Goal: Transaction & Acquisition: Purchase product/service

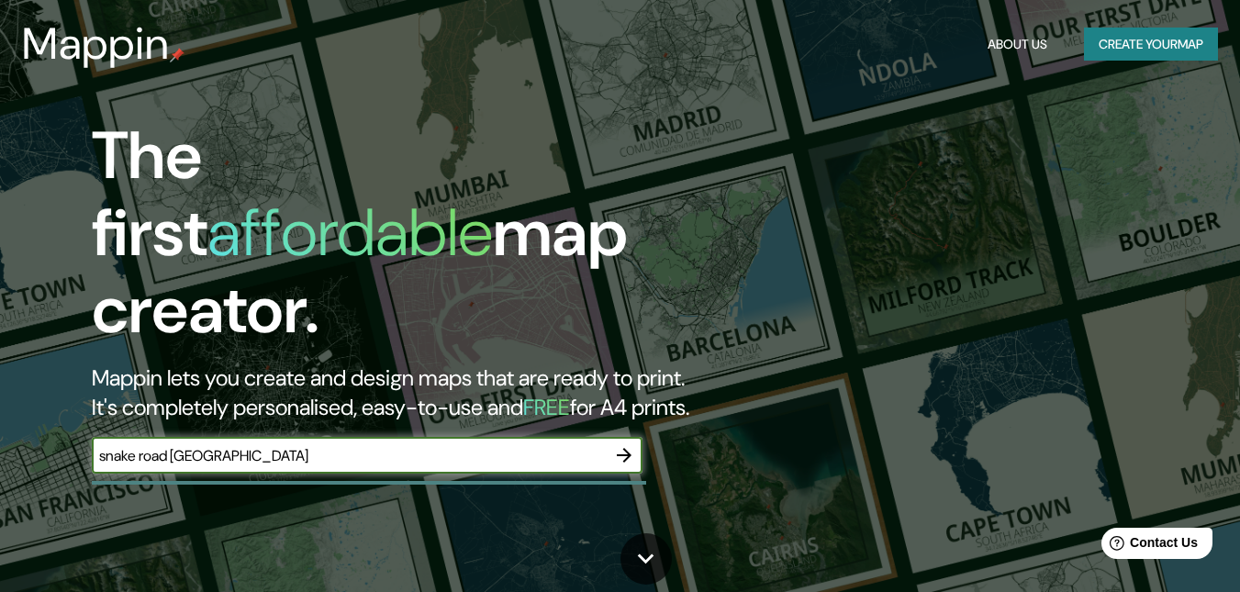
type input "snake road [GEOGRAPHIC_DATA]"
click at [626, 444] on icon "button" at bounding box center [624, 455] width 22 height 22
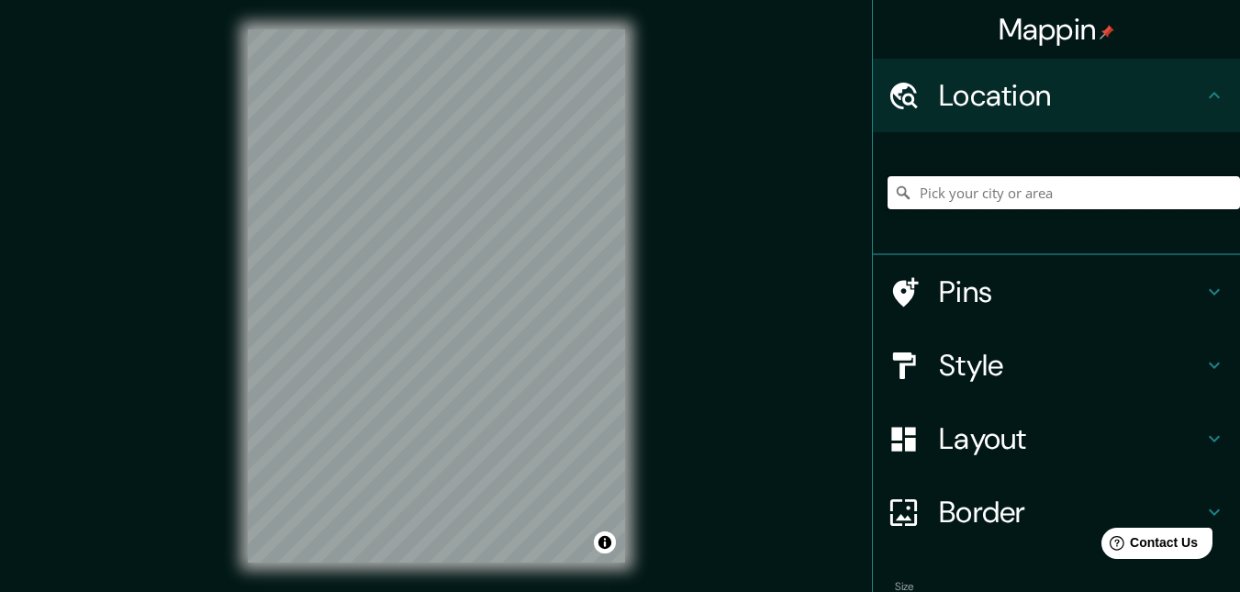
click at [967, 191] on input "Pick your city or area" at bounding box center [1064, 192] width 352 height 33
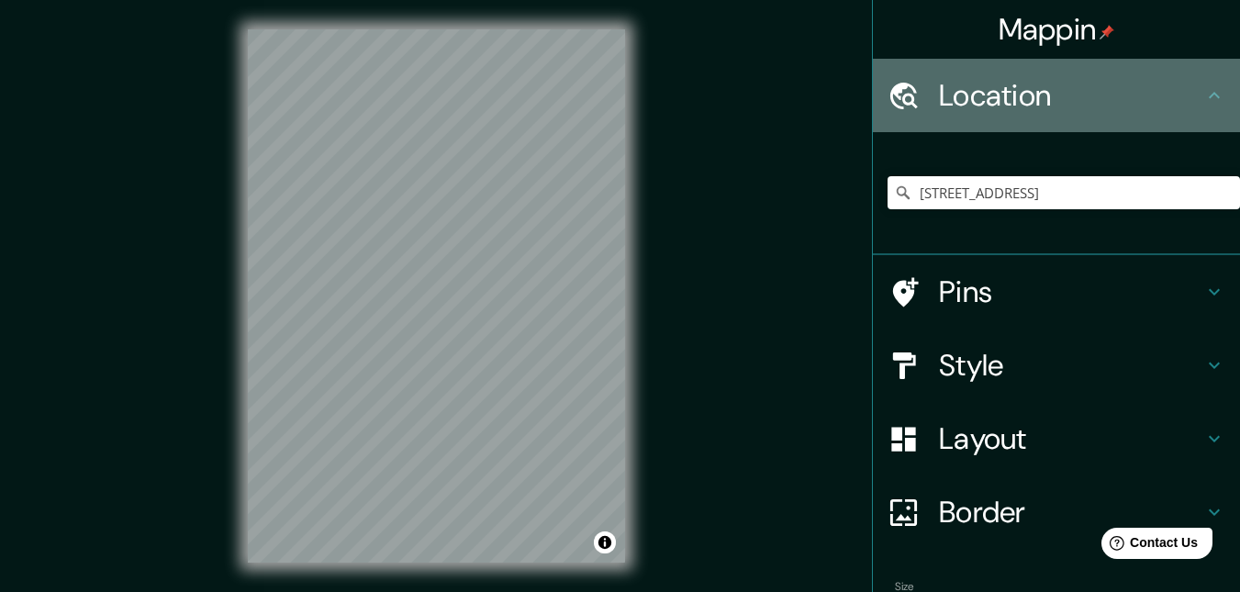
click at [1015, 124] on div "Location" at bounding box center [1056, 95] width 367 height 73
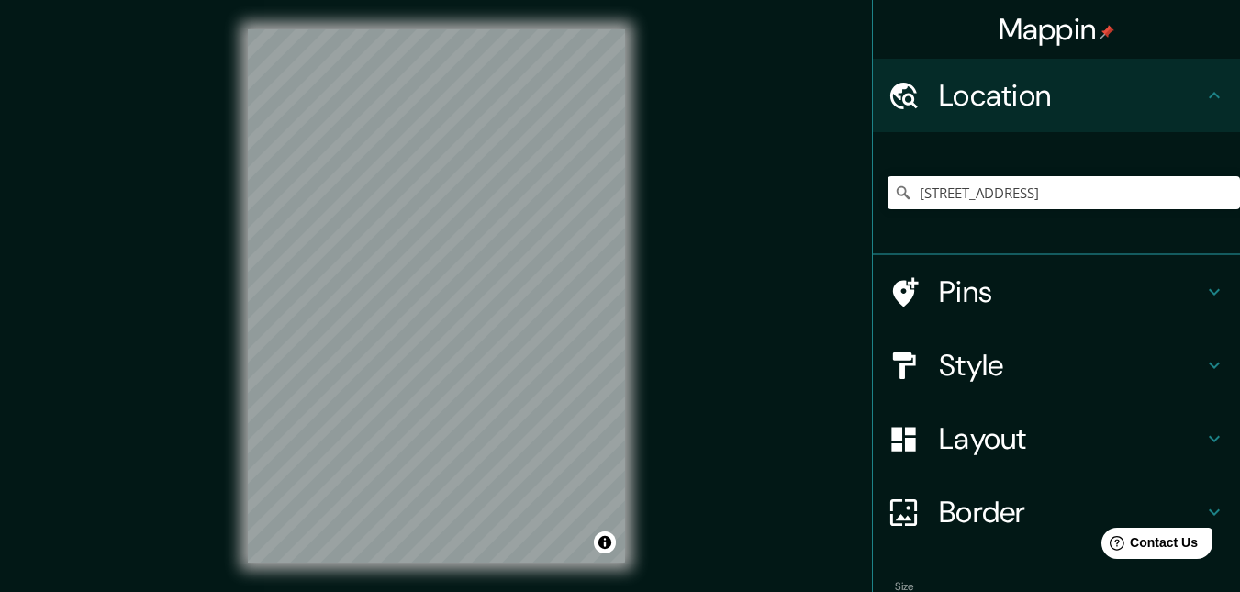
click at [1106, 117] on div "Location" at bounding box center [1056, 95] width 367 height 73
click at [1203, 92] on icon at bounding box center [1214, 95] width 22 height 22
click at [1172, 203] on input "[STREET_ADDRESS]" at bounding box center [1064, 192] width 352 height 33
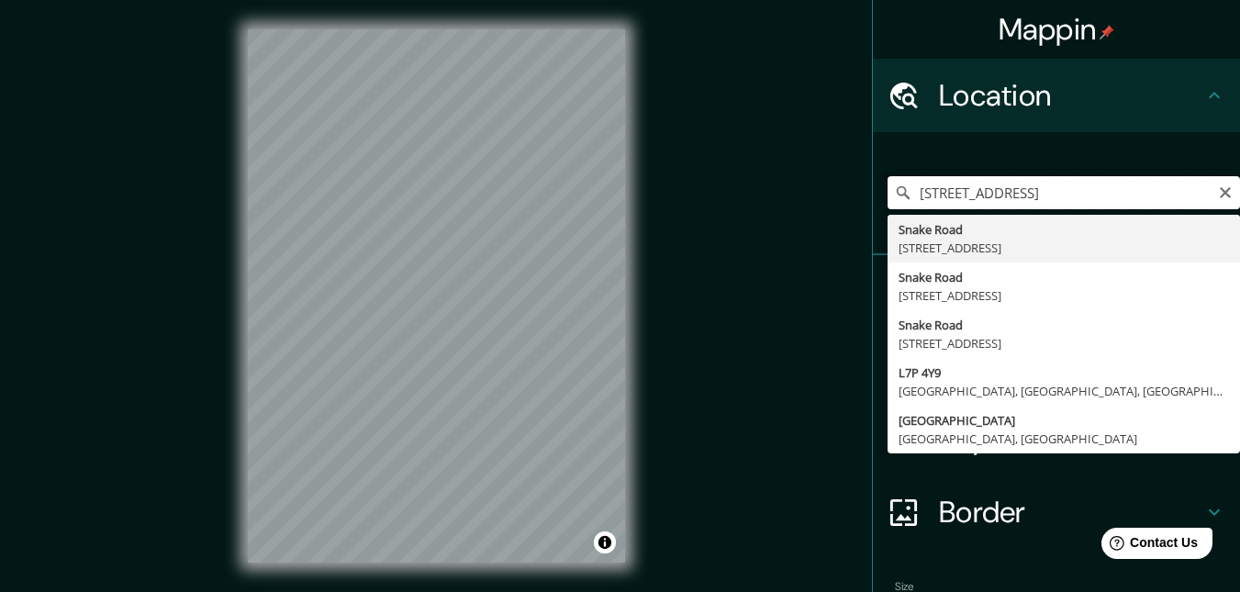
scroll to position [0, 31]
type input "[STREET_ADDRESS],"
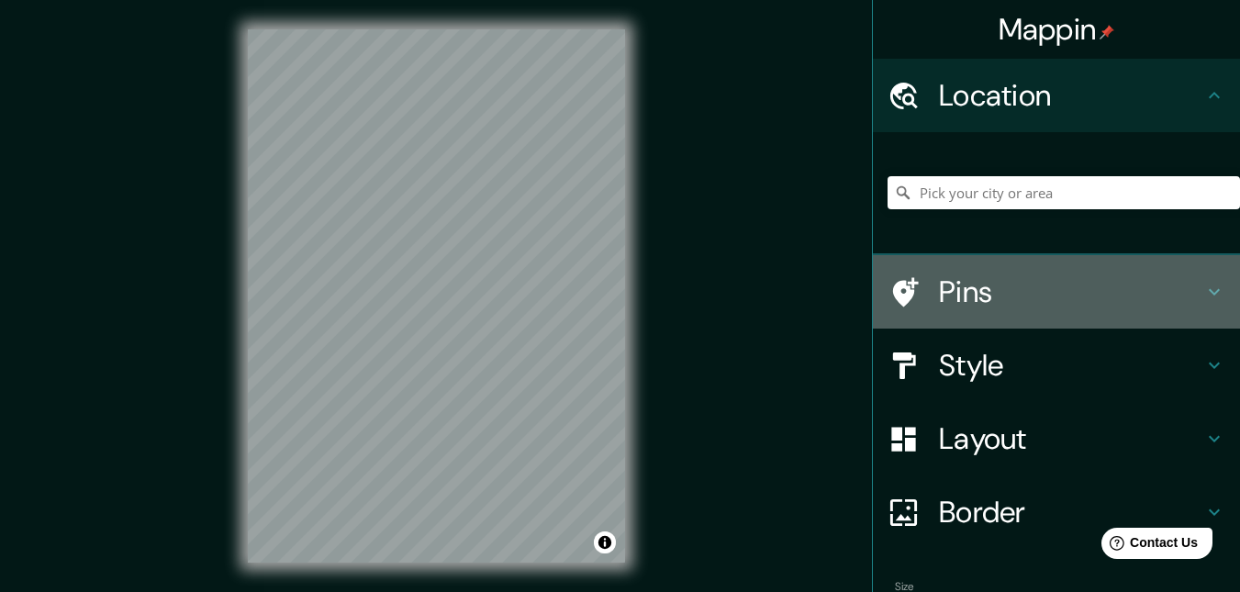
click at [1187, 291] on h4 "Pins" at bounding box center [1071, 292] width 264 height 37
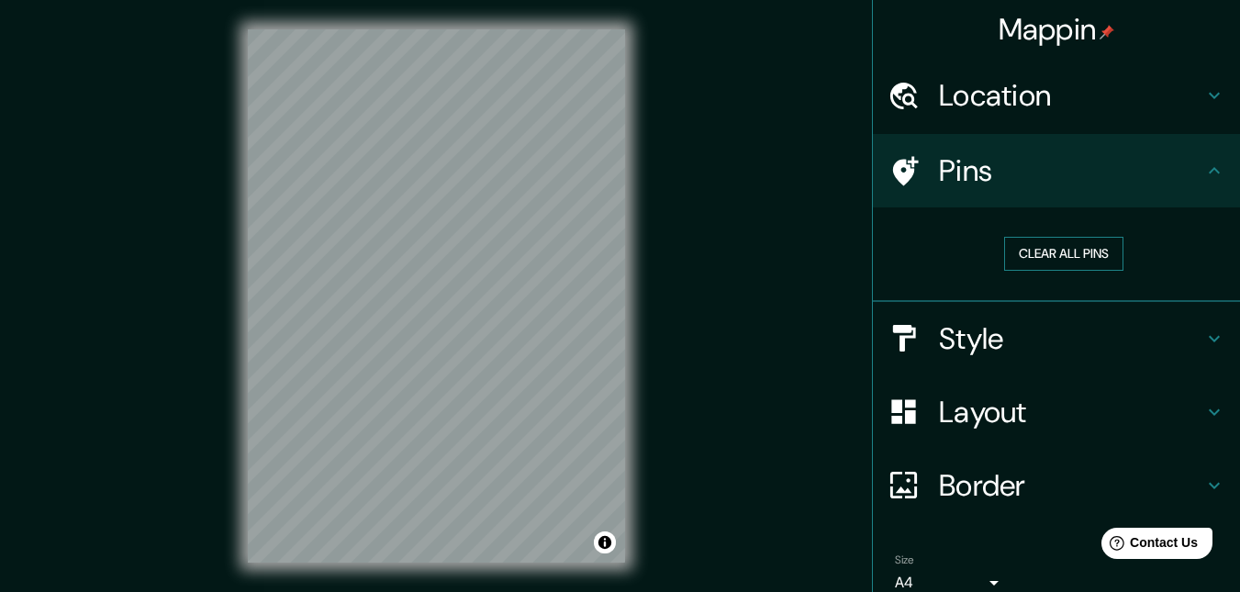
click at [1051, 252] on button "Clear all pins" at bounding box center [1063, 254] width 119 height 34
click at [899, 177] on icon at bounding box center [904, 171] width 32 height 32
click at [588, 385] on div at bounding box center [588, 386] width 15 height 15
click at [979, 107] on h4 "Location" at bounding box center [1071, 95] width 264 height 37
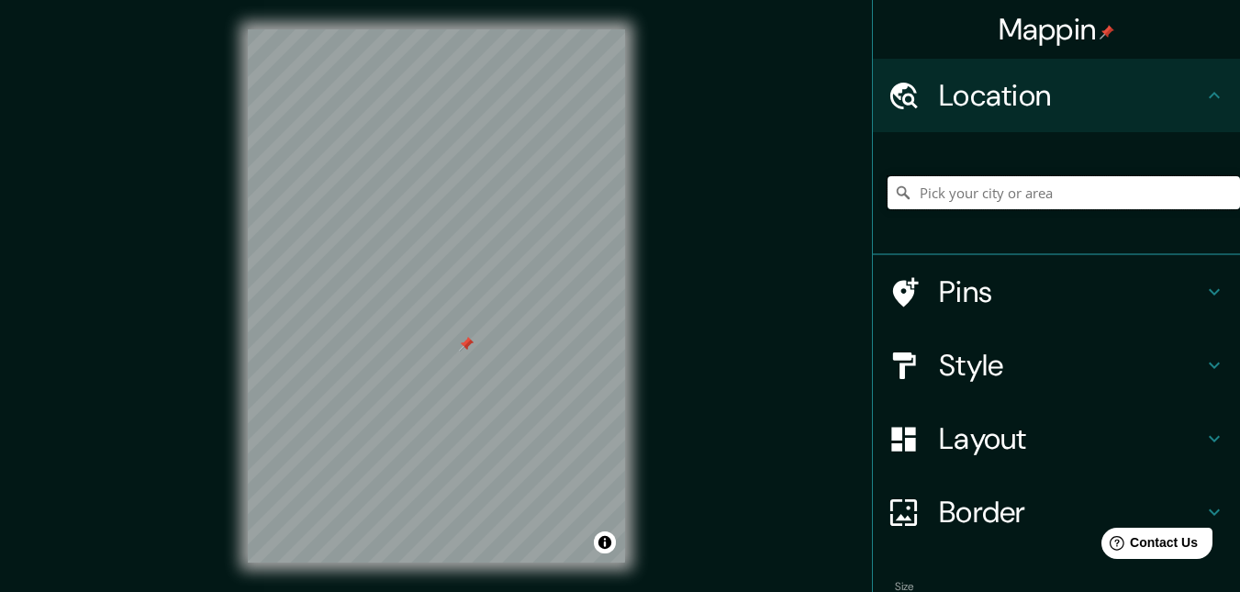
click at [1011, 187] on input "Pick your city or area" at bounding box center [1064, 192] width 352 height 33
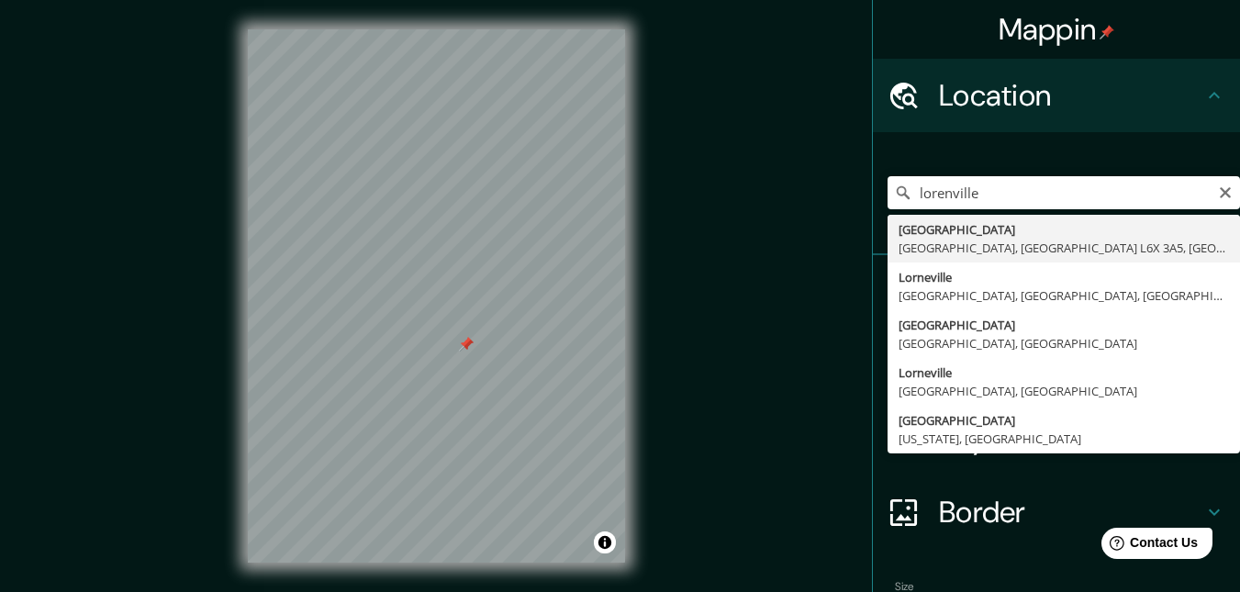
type input "[STREET_ADDRESS]"
